Goal: Task Accomplishment & Management: Use online tool/utility

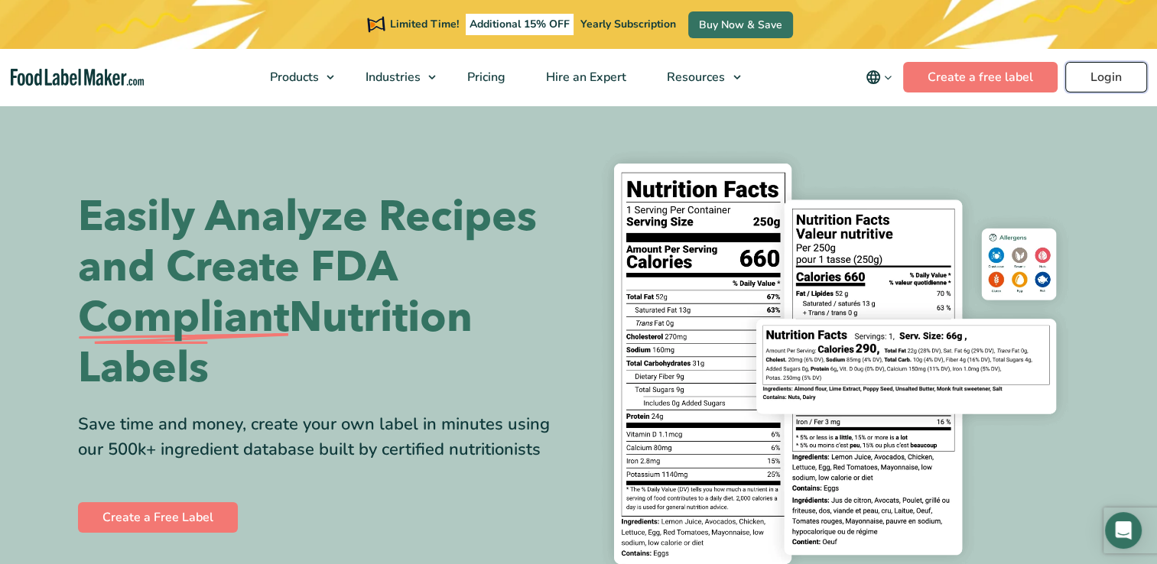
click at [1090, 76] on link "Login" at bounding box center [1106, 77] width 82 height 31
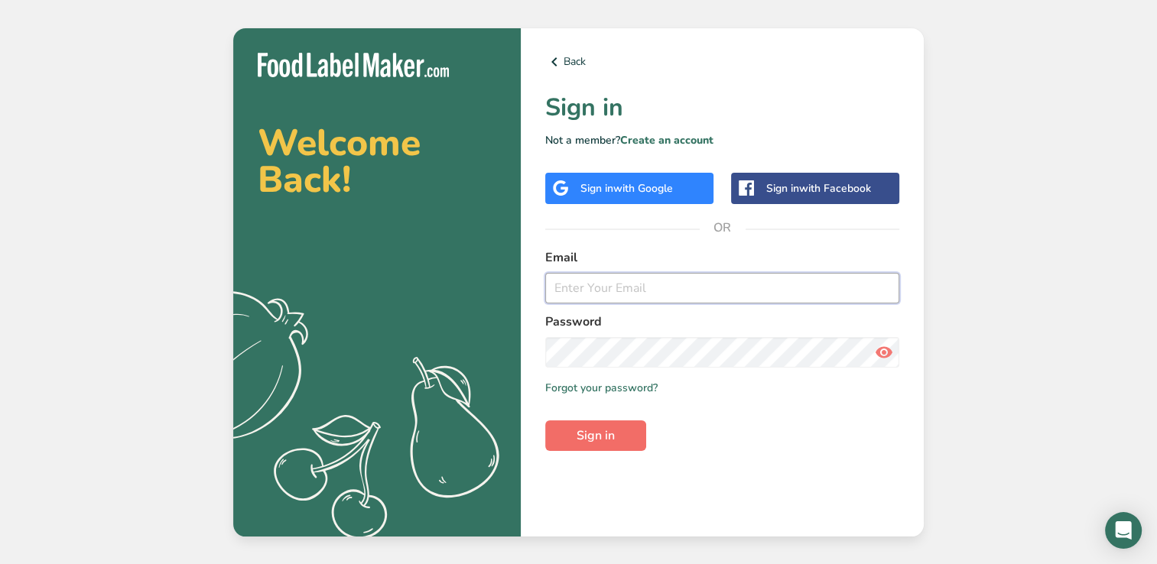
type input "[EMAIL_ADDRESS][DOMAIN_NAME]"
click at [587, 427] on span "Sign in" at bounding box center [595, 436] width 38 height 18
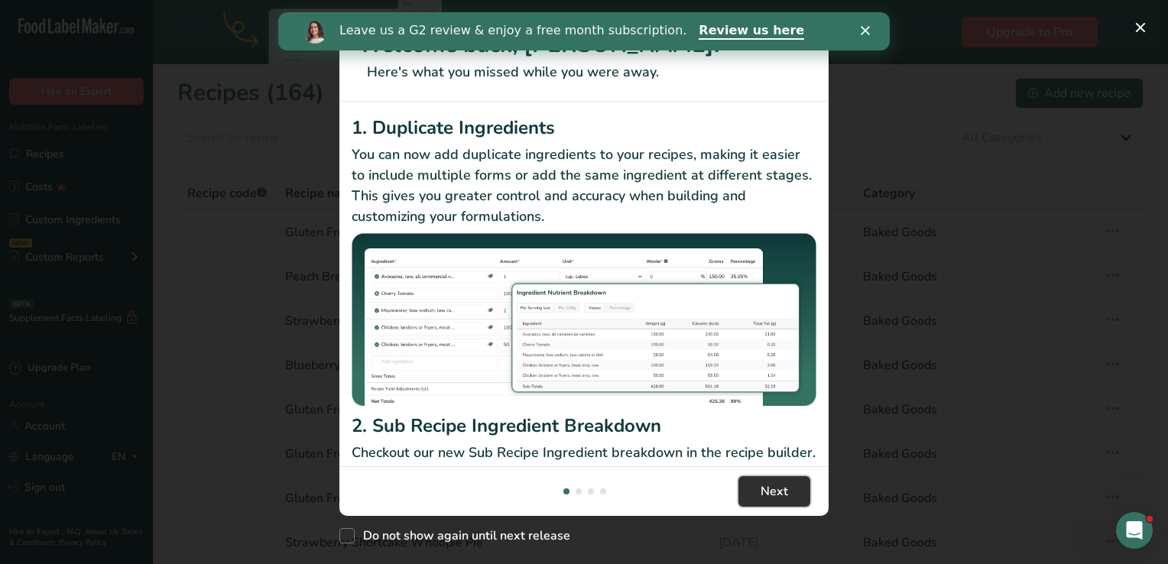
click at [774, 494] on span "Next" at bounding box center [775, 491] width 28 height 18
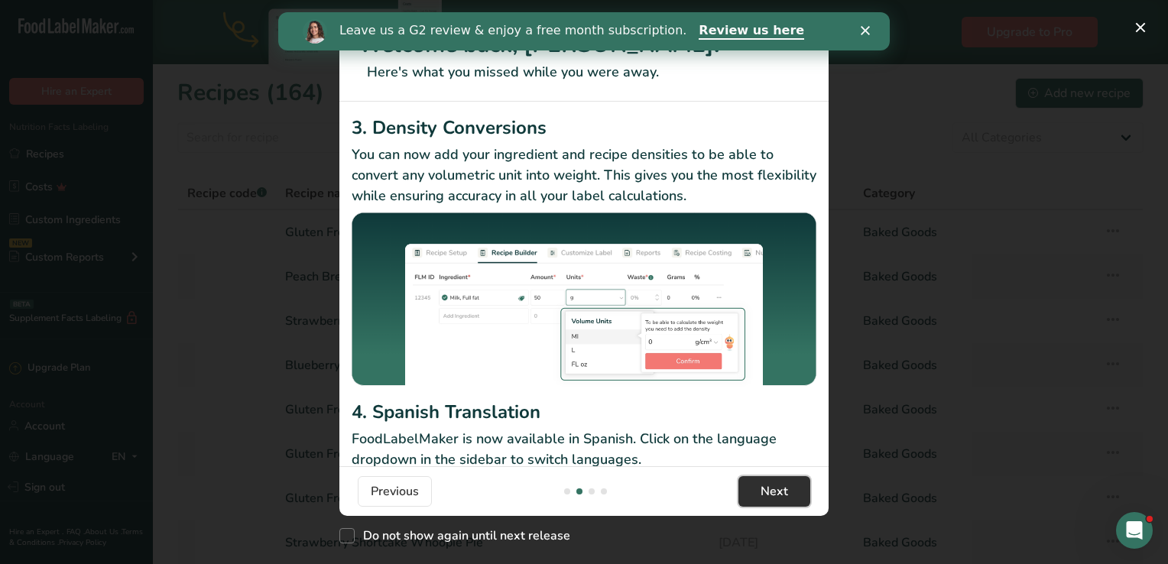
click at [774, 494] on span "Next" at bounding box center [775, 491] width 28 height 18
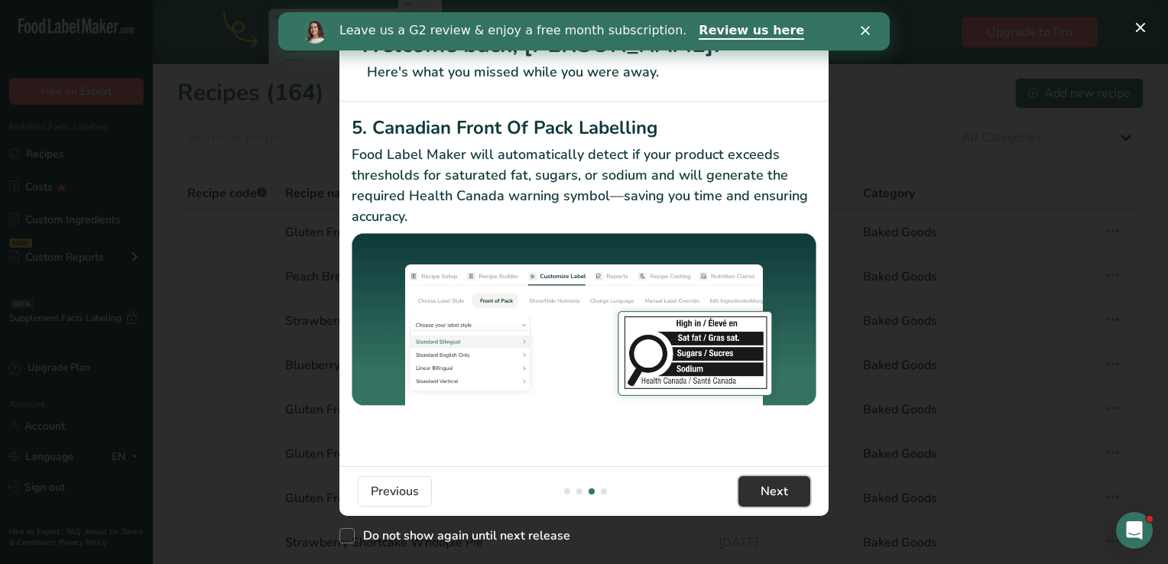
click at [774, 494] on span "Next" at bounding box center [775, 491] width 28 height 18
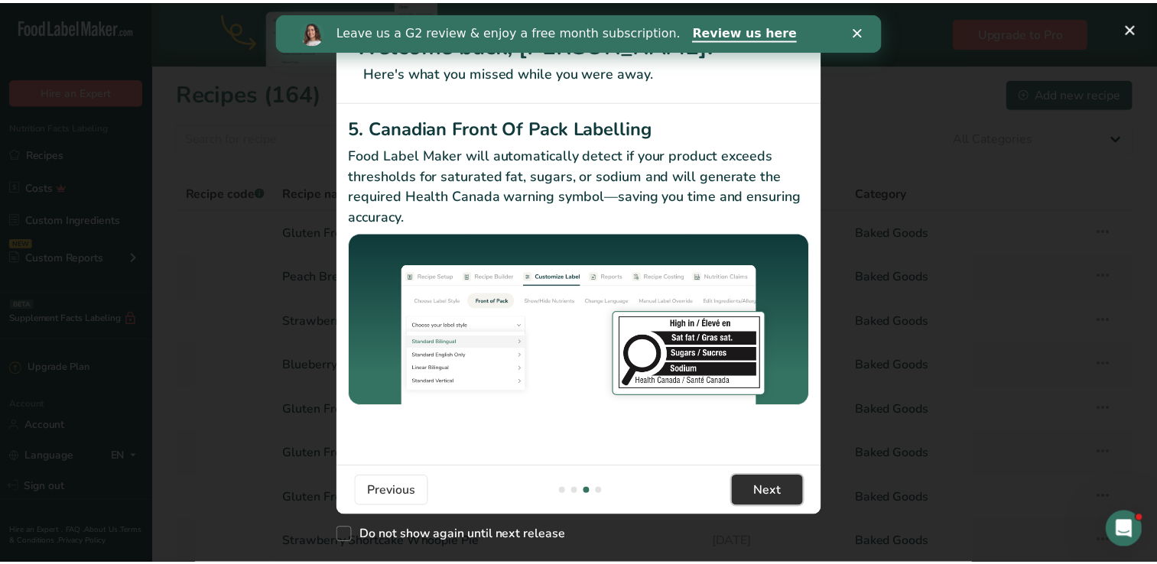
scroll to position [0, 1468]
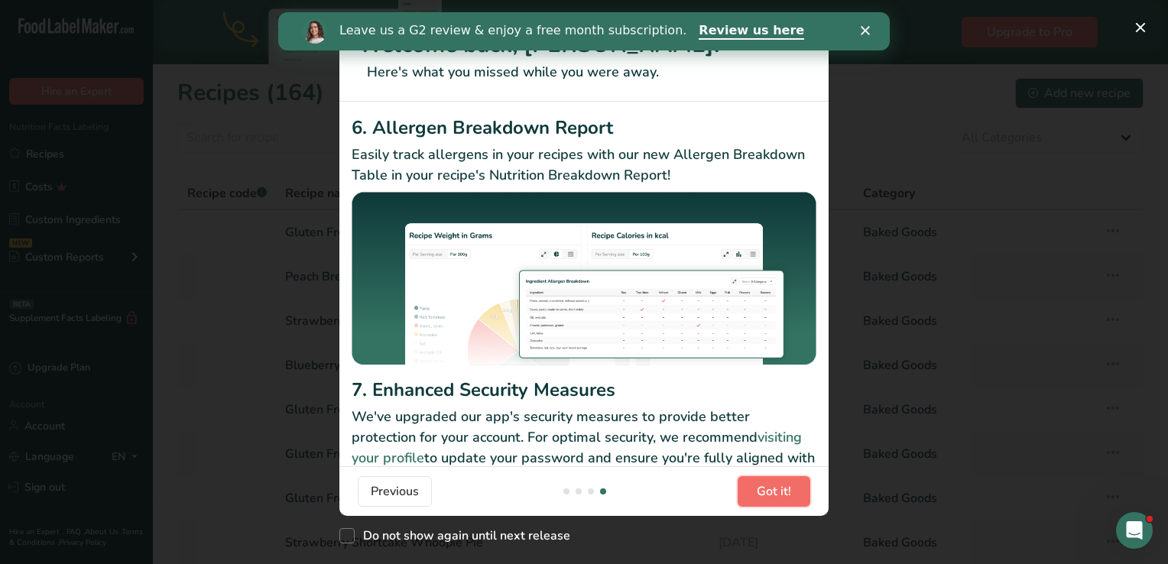
click at [774, 494] on span "Got it!" at bounding box center [774, 491] width 34 height 18
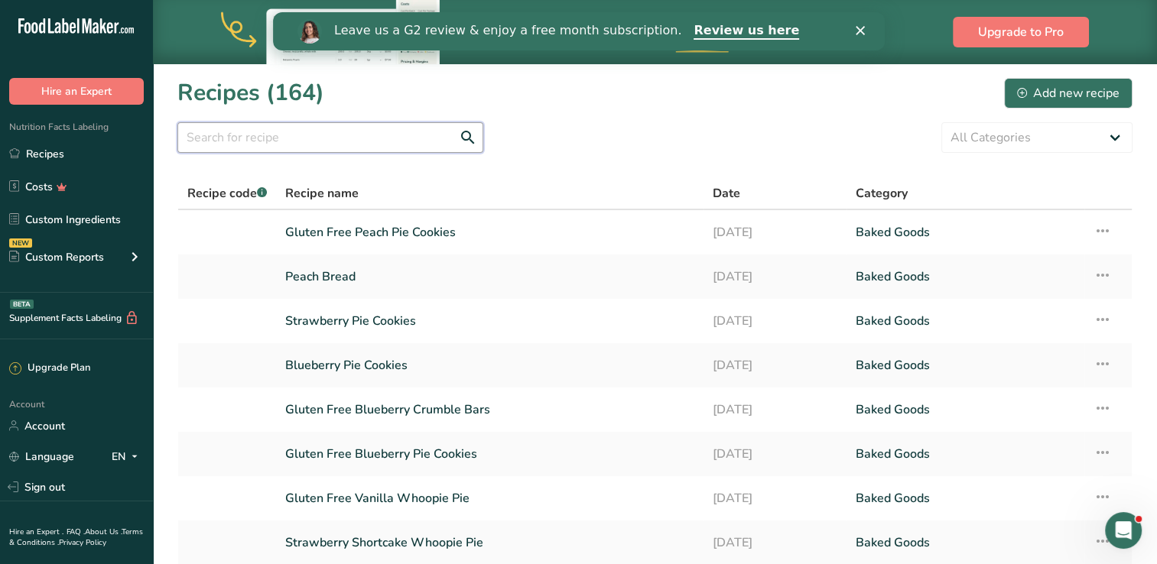
click at [269, 142] on input "text" at bounding box center [330, 137] width 306 height 31
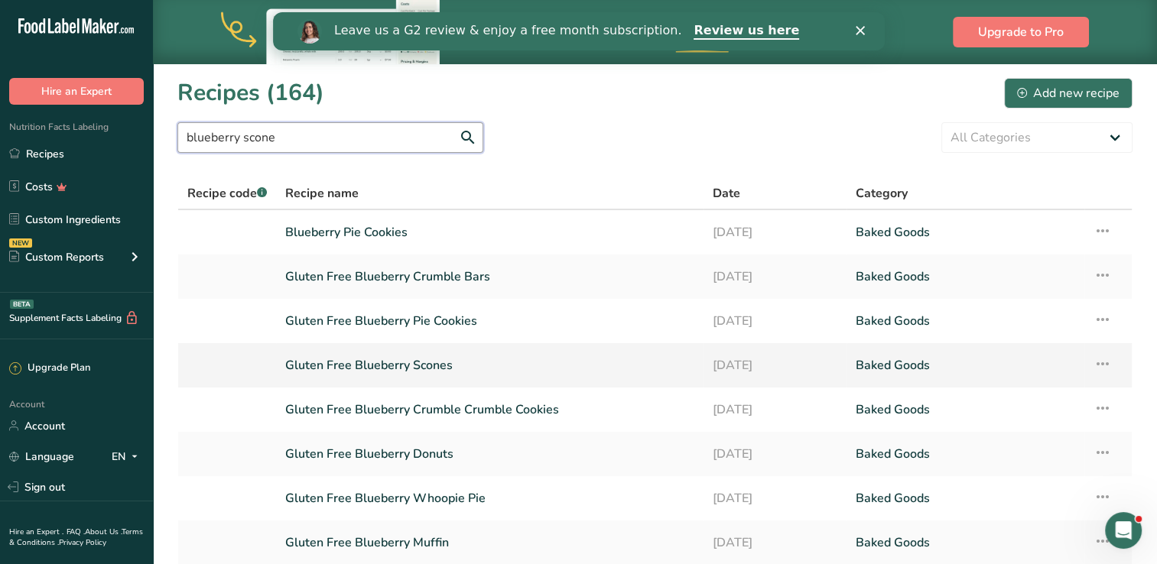
type input "blueberry scone"
click at [373, 366] on link "Gluten Free Blueberry Scones" at bounding box center [489, 365] width 409 height 32
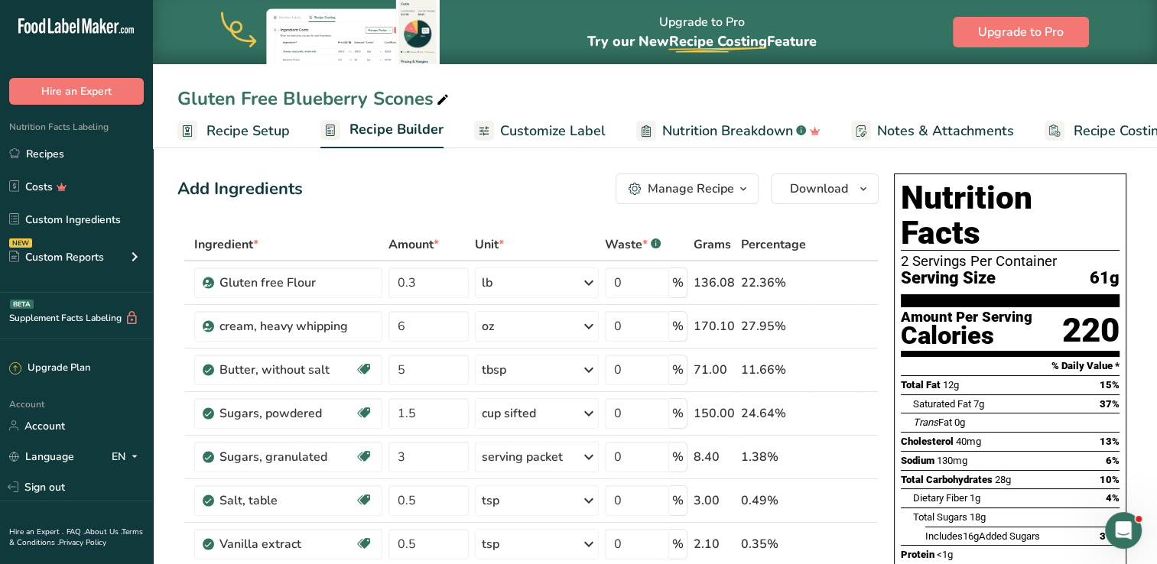
click at [745, 187] on icon "button" at bounding box center [743, 189] width 12 height 19
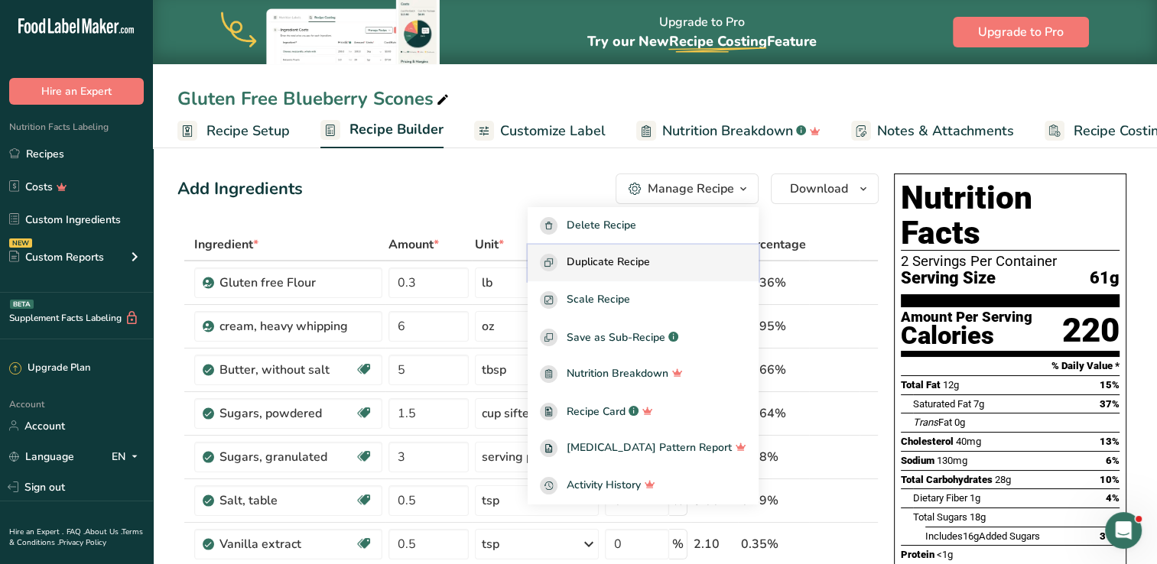
click at [650, 267] on span "Duplicate Recipe" at bounding box center [607, 263] width 83 height 18
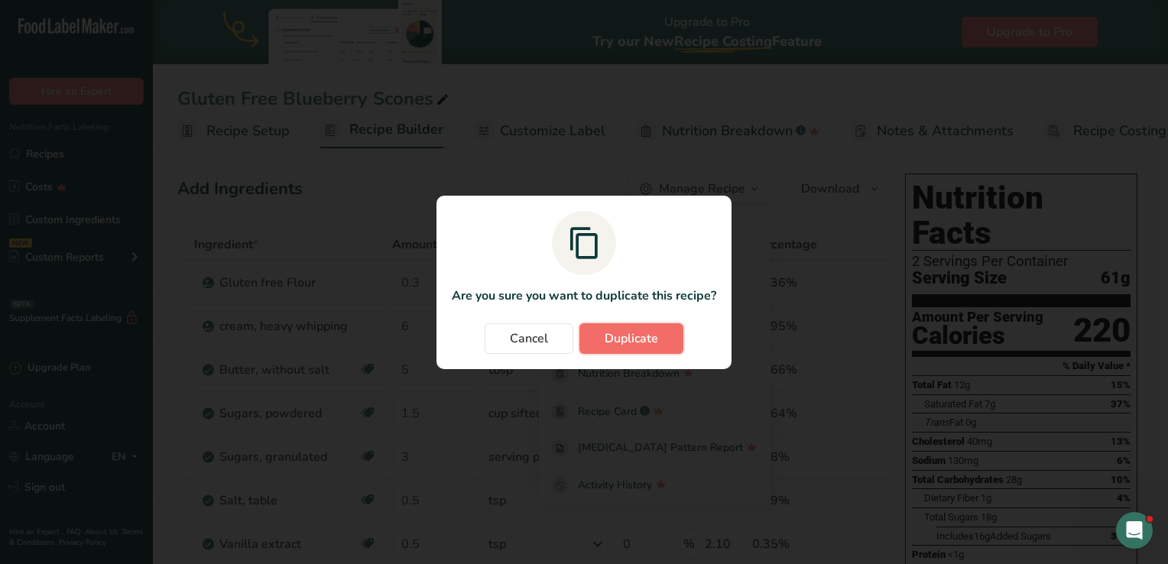
click at [638, 341] on span "Duplicate" at bounding box center [632, 339] width 54 height 18
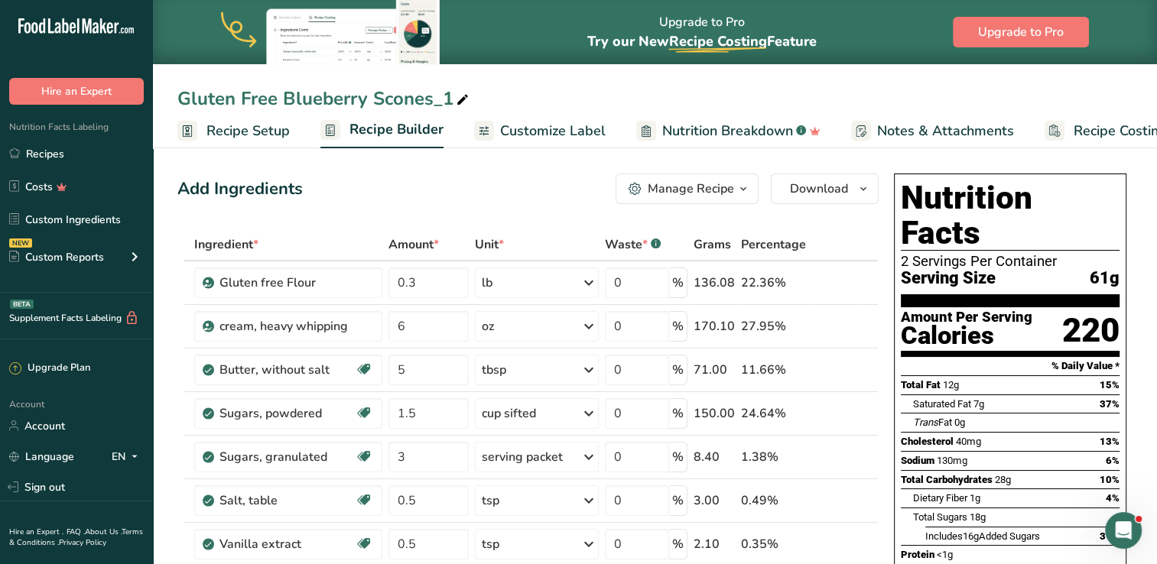
click at [465, 106] on icon at bounding box center [463, 99] width 14 height 21
click at [283, 100] on input "Gluten Free Blueberry Scones" at bounding box center [654, 99] width 955 height 28
type input "Blueberry Scones"
click at [799, 183] on span "Download" at bounding box center [819, 189] width 58 height 18
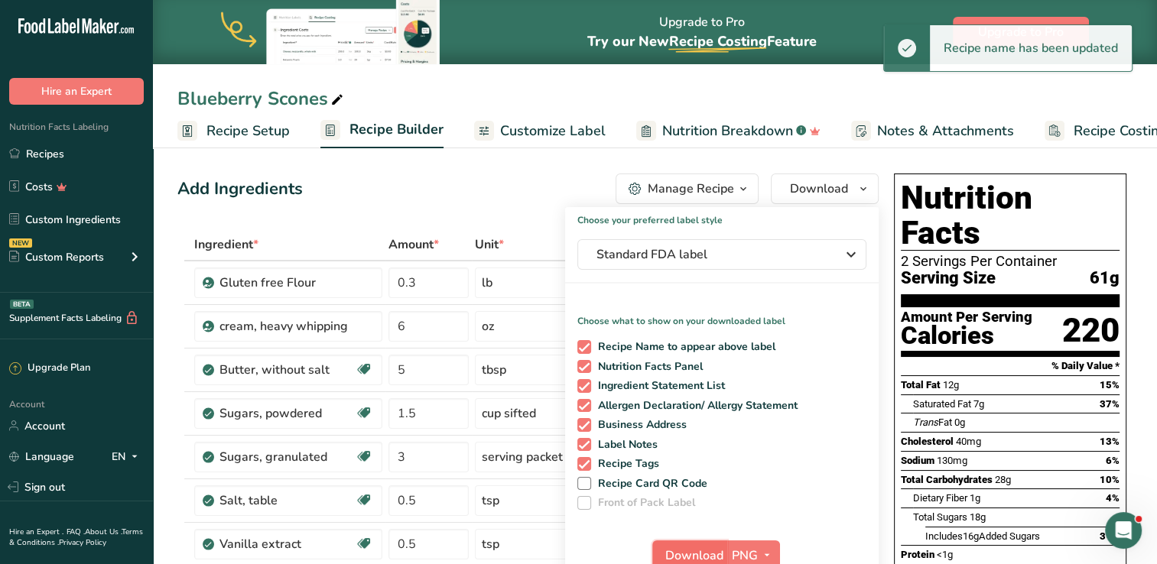
click at [687, 550] on span "Download" at bounding box center [694, 556] width 58 height 18
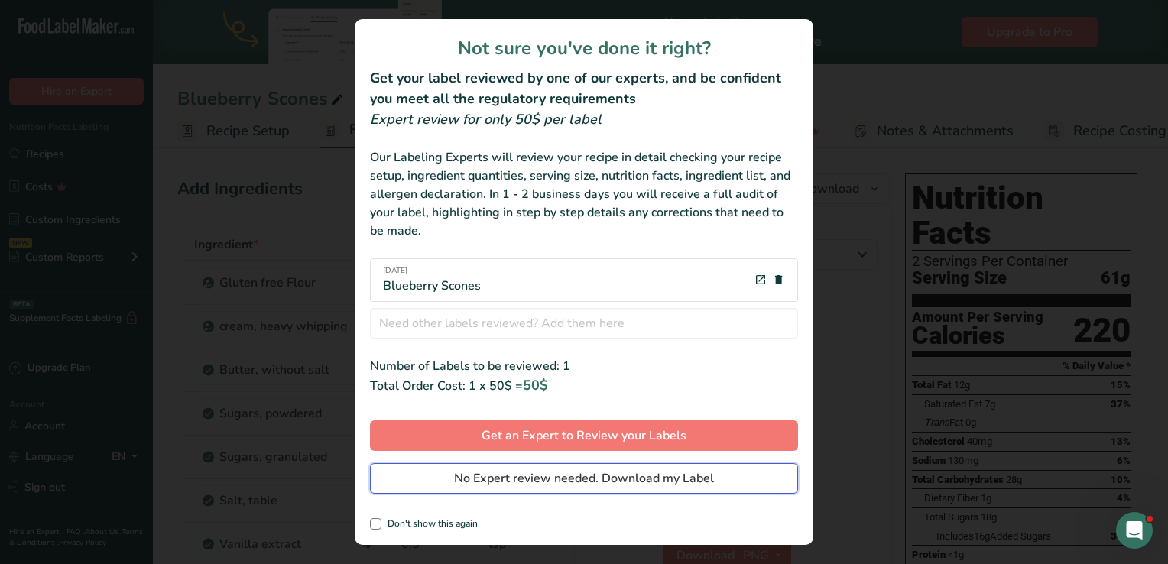
click at [651, 476] on span "No Expert review needed. Download my Label" at bounding box center [584, 478] width 260 height 18
